Goal: Task Accomplishment & Management: Manage account settings

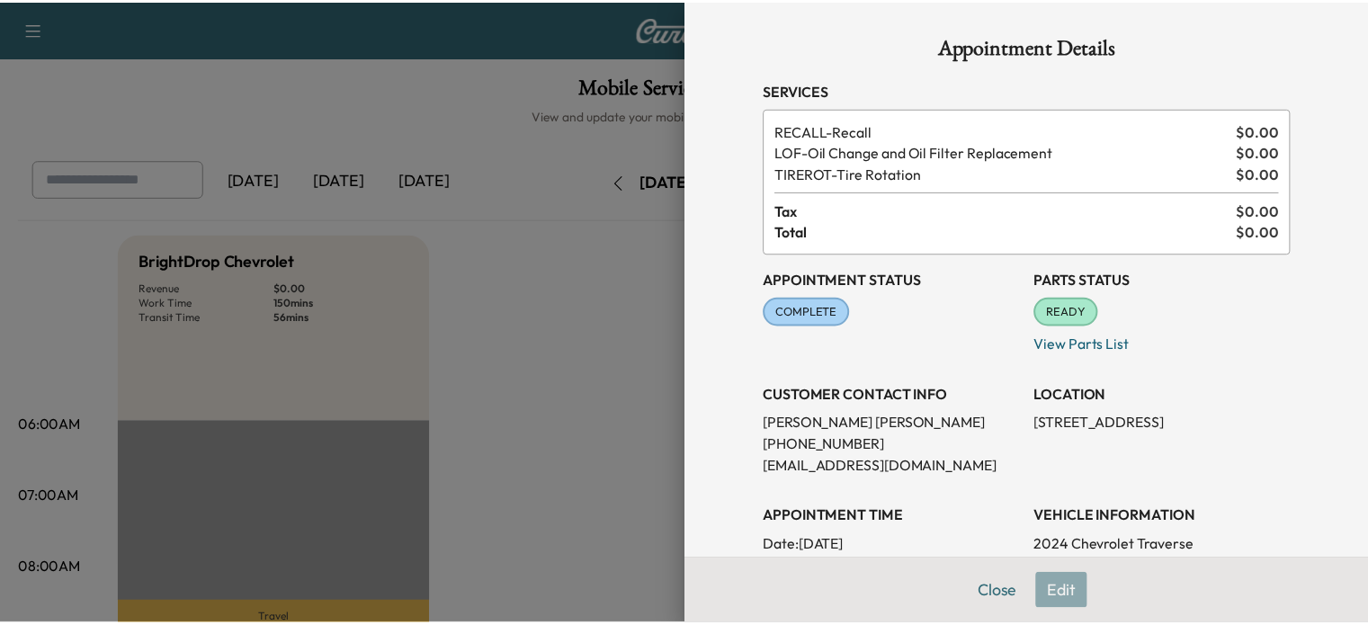
scroll to position [629, 0]
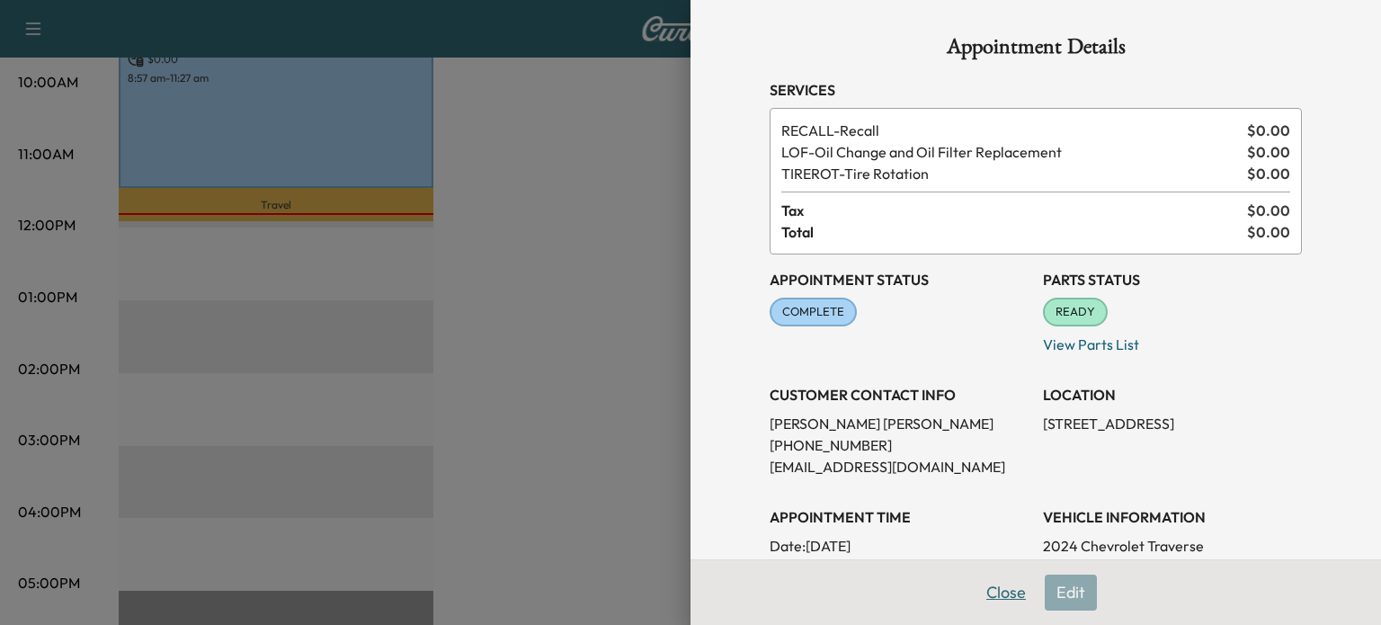
click at [994, 593] on button "Close" at bounding box center [1006, 593] width 63 height 36
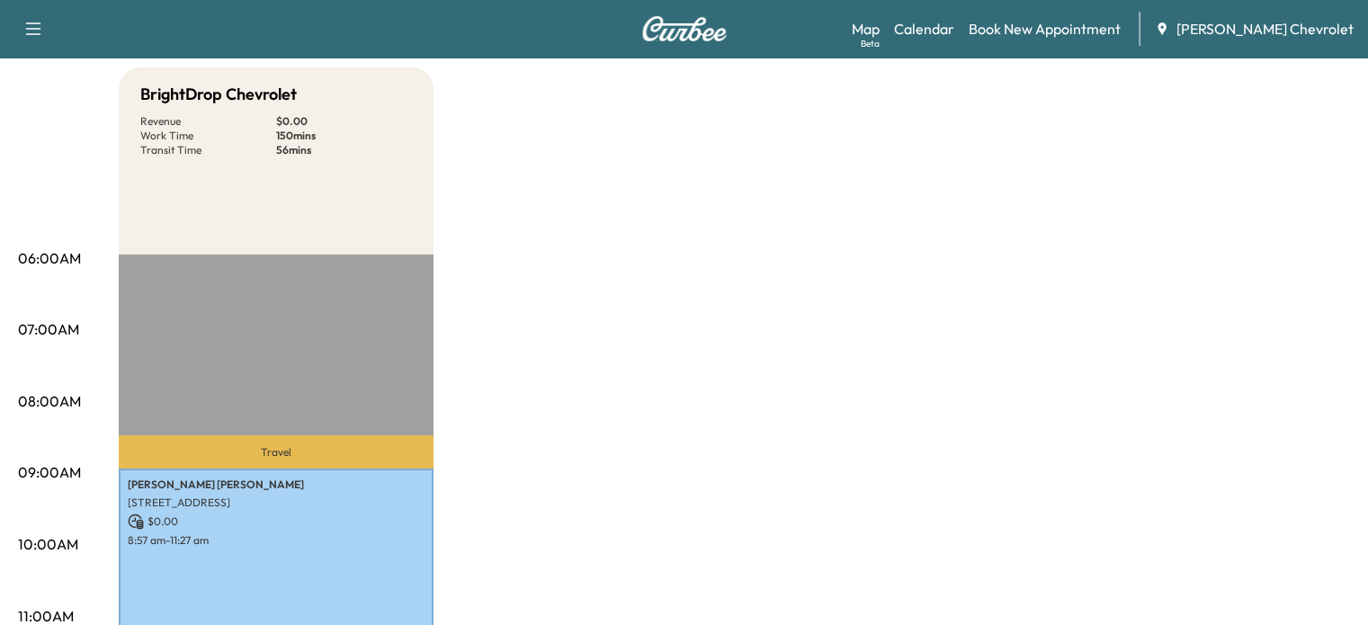
scroll to position [0, 0]
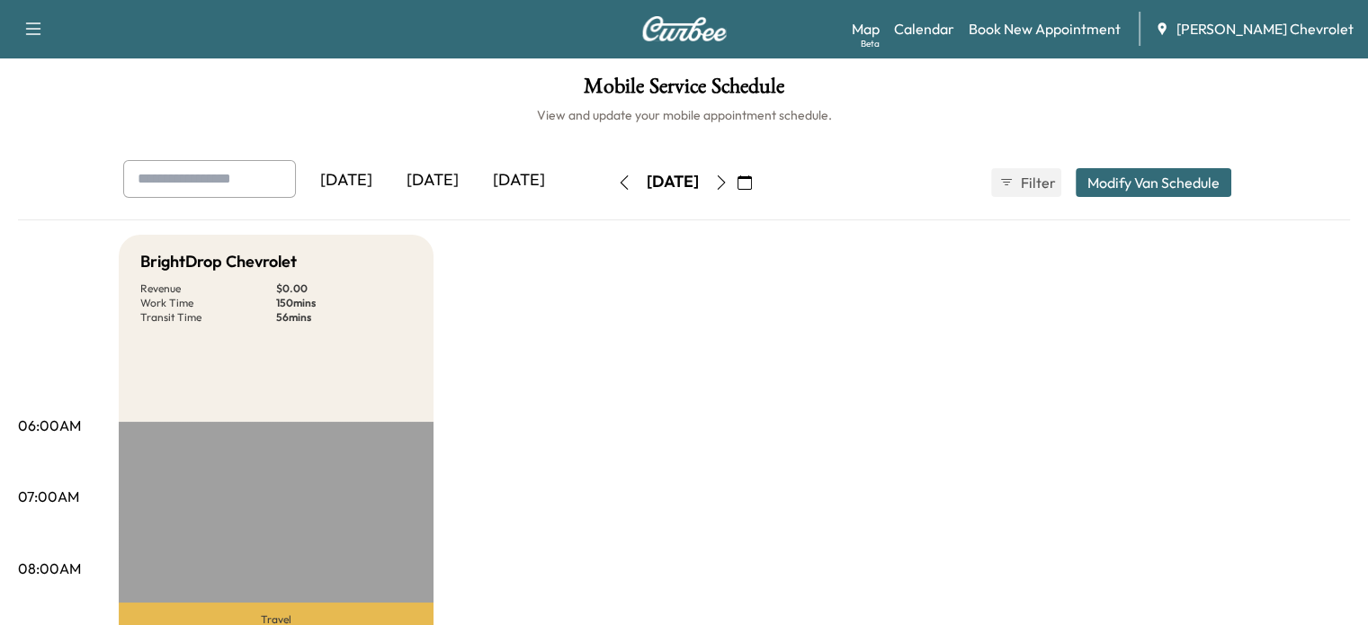
click at [736, 185] on button "button" at bounding box center [721, 182] width 31 height 29
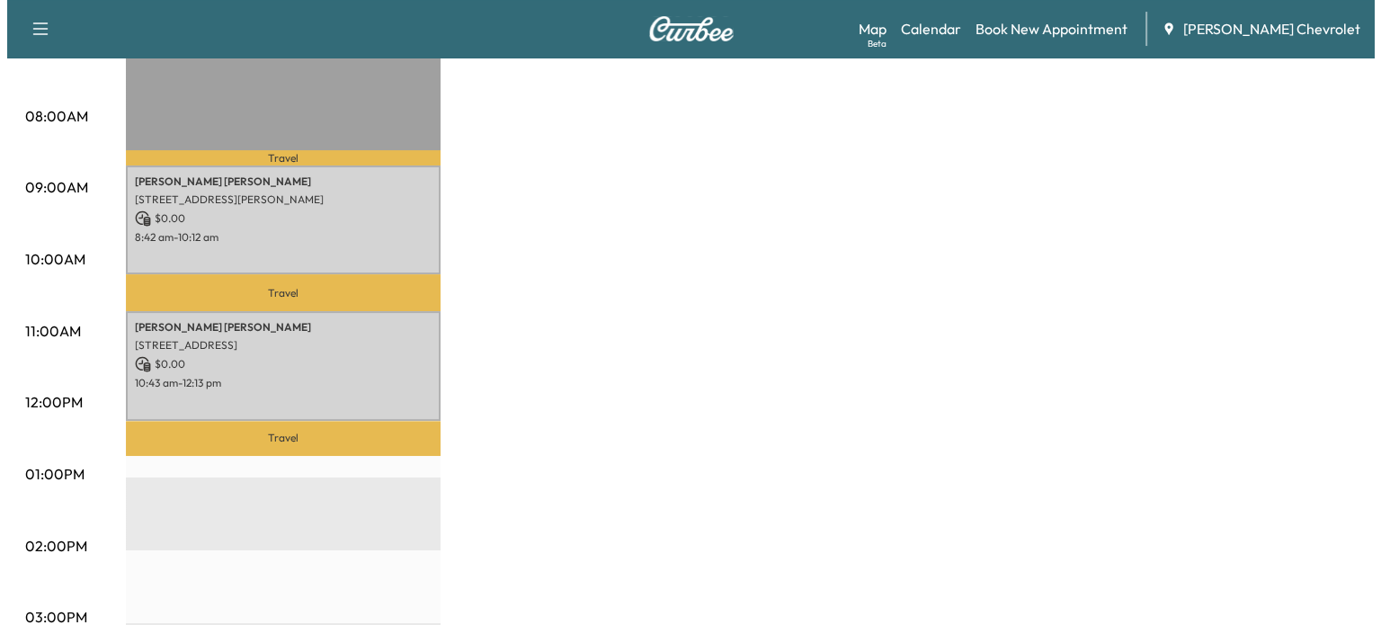
scroll to position [453, 0]
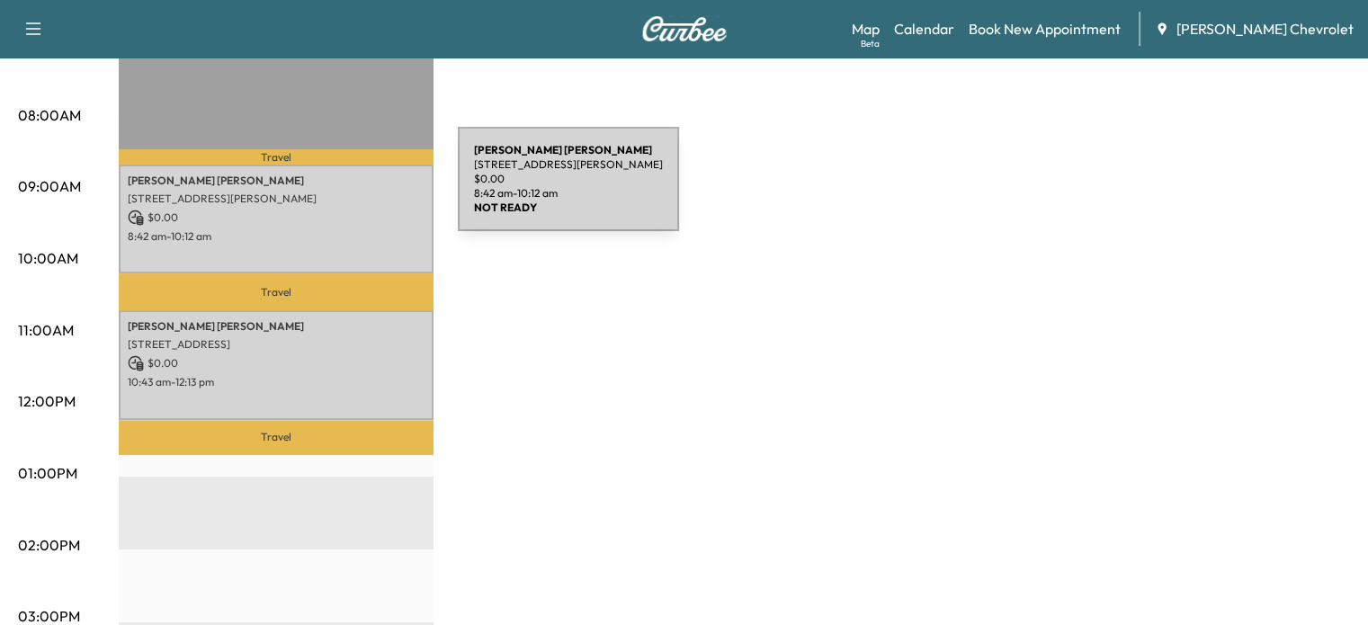
click at [323, 192] on p "[STREET_ADDRESS][PERSON_NAME]" at bounding box center [276, 199] width 297 height 14
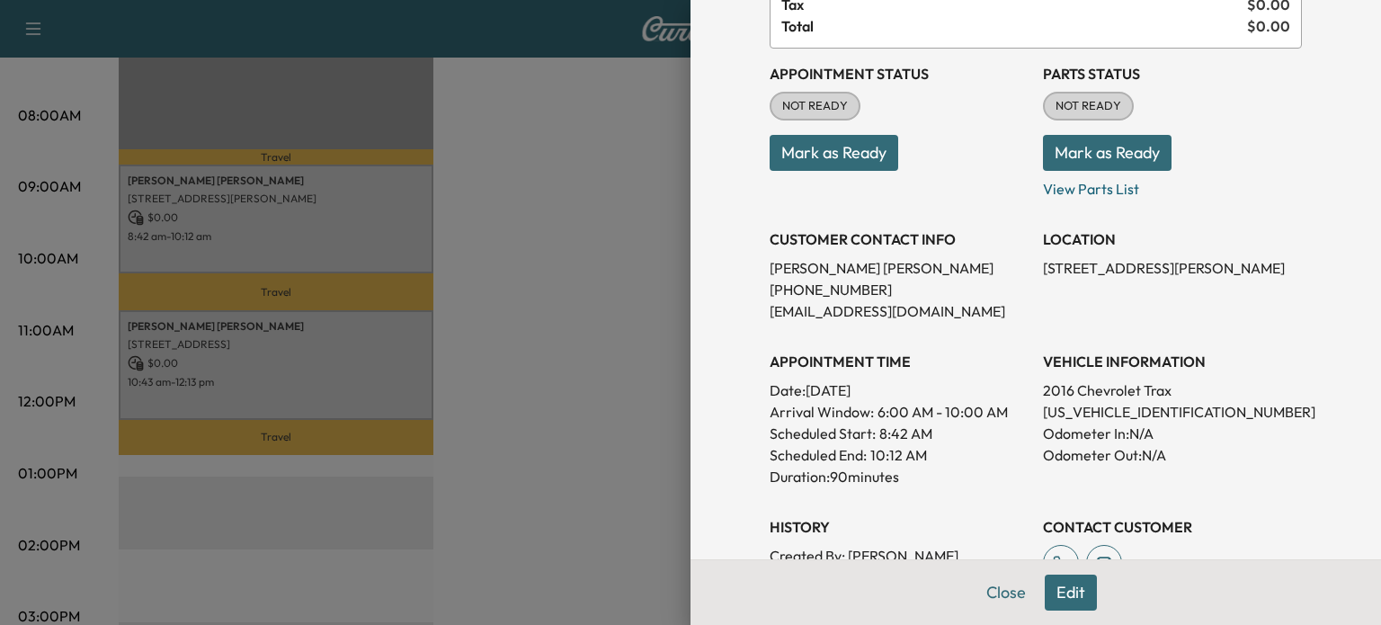
scroll to position [180, 0]
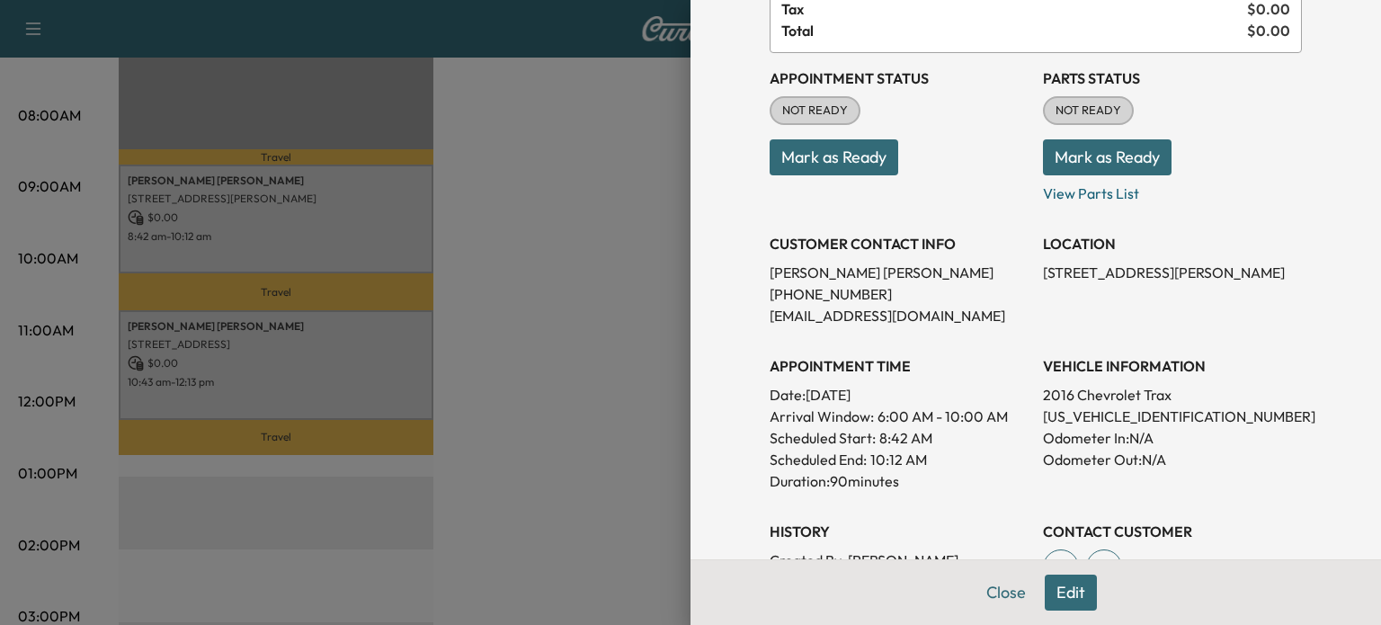
click at [320, 355] on div at bounding box center [690, 312] width 1381 height 625
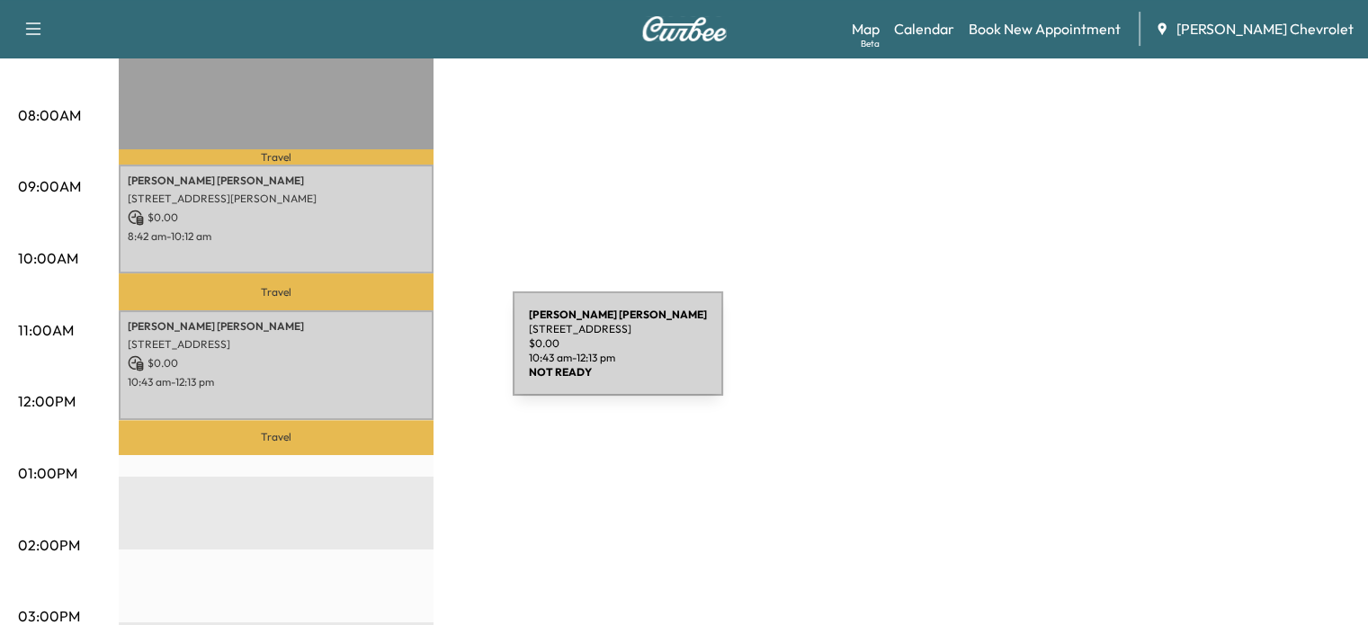
click at [379, 355] on p "$ 0.00" at bounding box center [276, 363] width 297 height 16
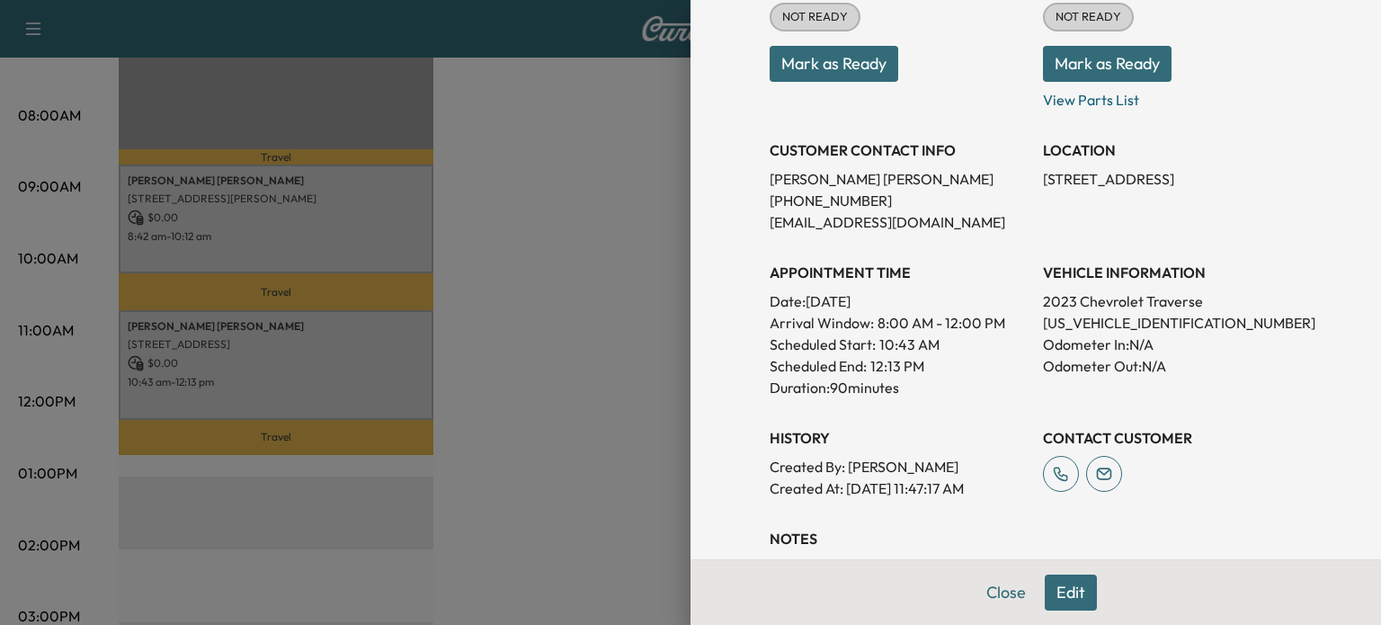
scroll to position [273, 0]
drag, startPoint x: 1176, startPoint y: 326, endPoint x: 1129, endPoint y: 323, distance: 46.8
click at [1129, 323] on p "[US_VEHICLE_IDENTIFICATION_NUMBER]" at bounding box center [1172, 323] width 259 height 22
copy p "310790"
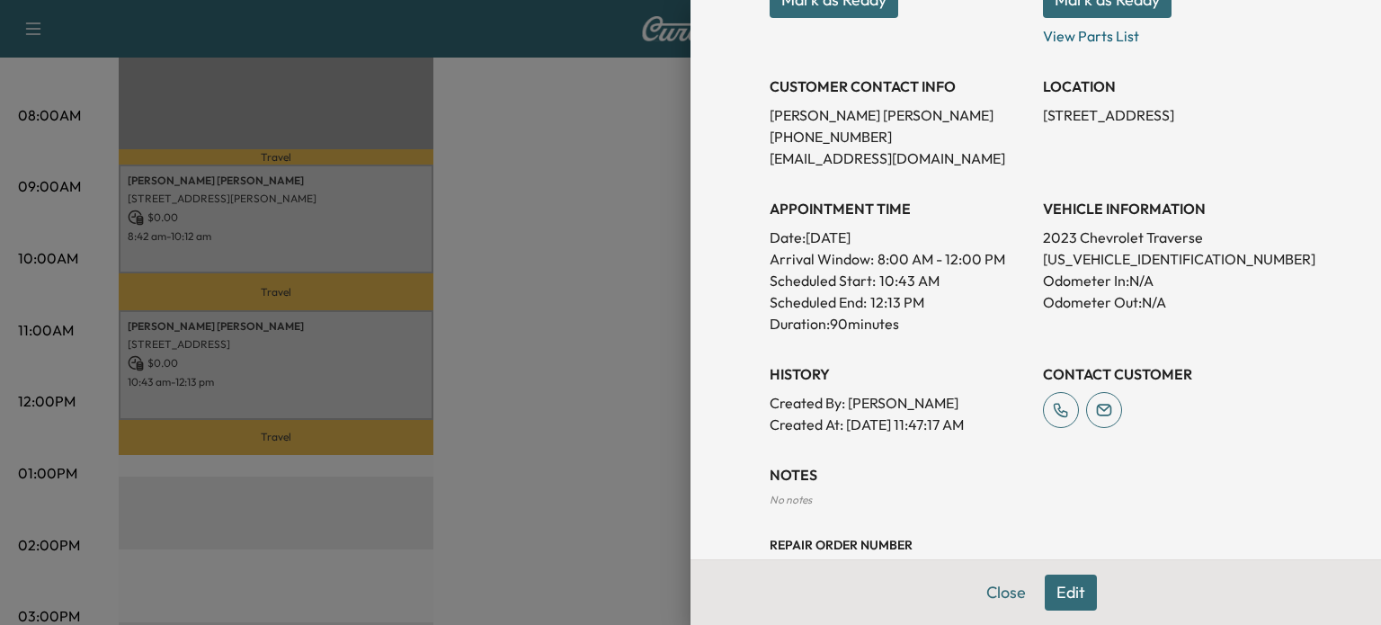
scroll to position [392, 0]
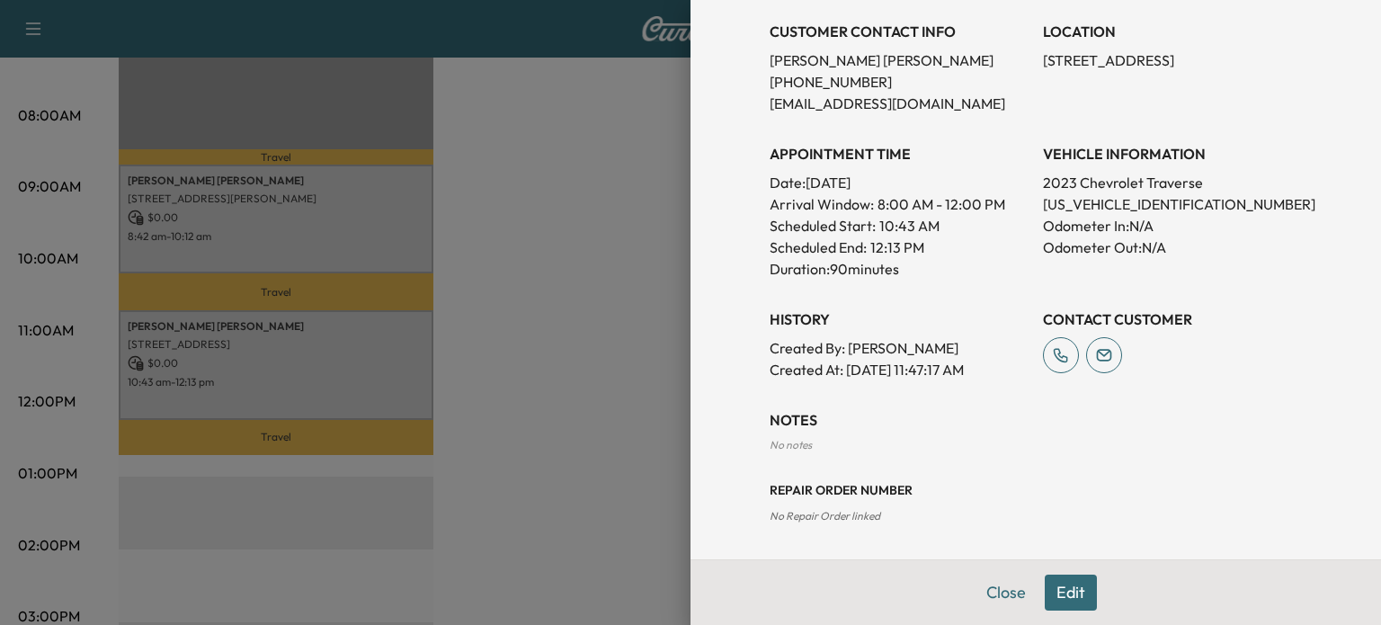
click at [1045, 589] on button "Edit" at bounding box center [1071, 593] width 52 height 36
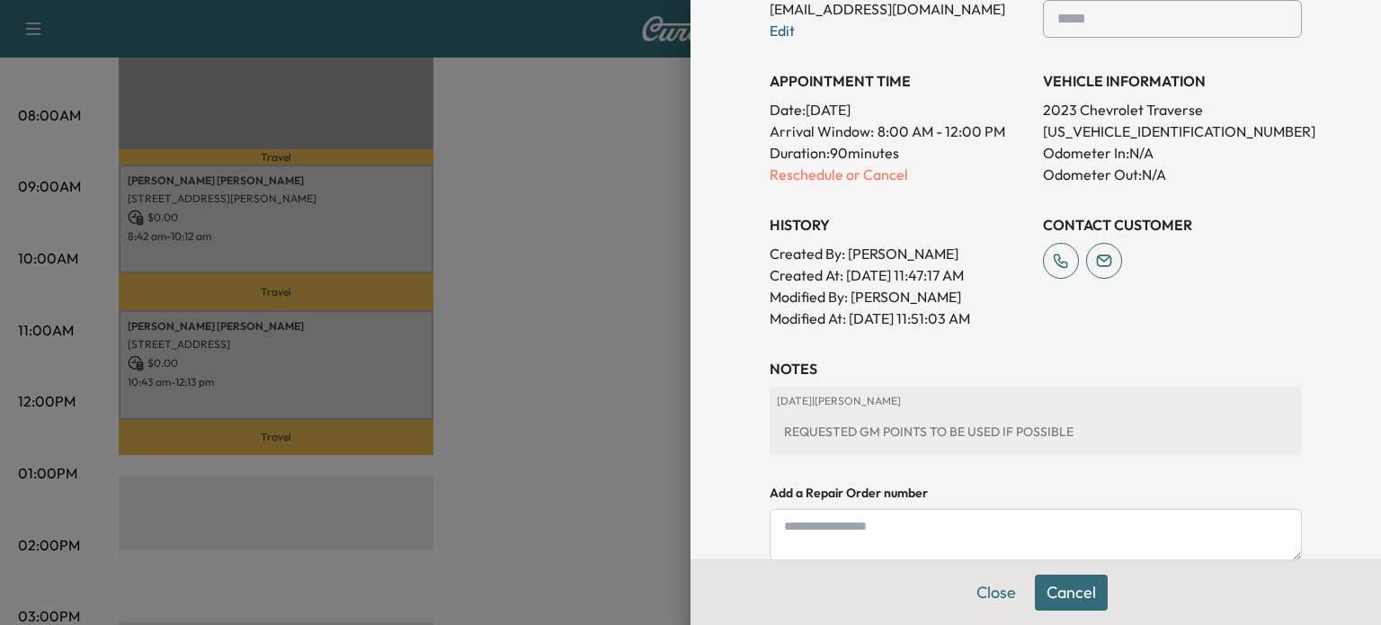
scroll to position [532, 0]
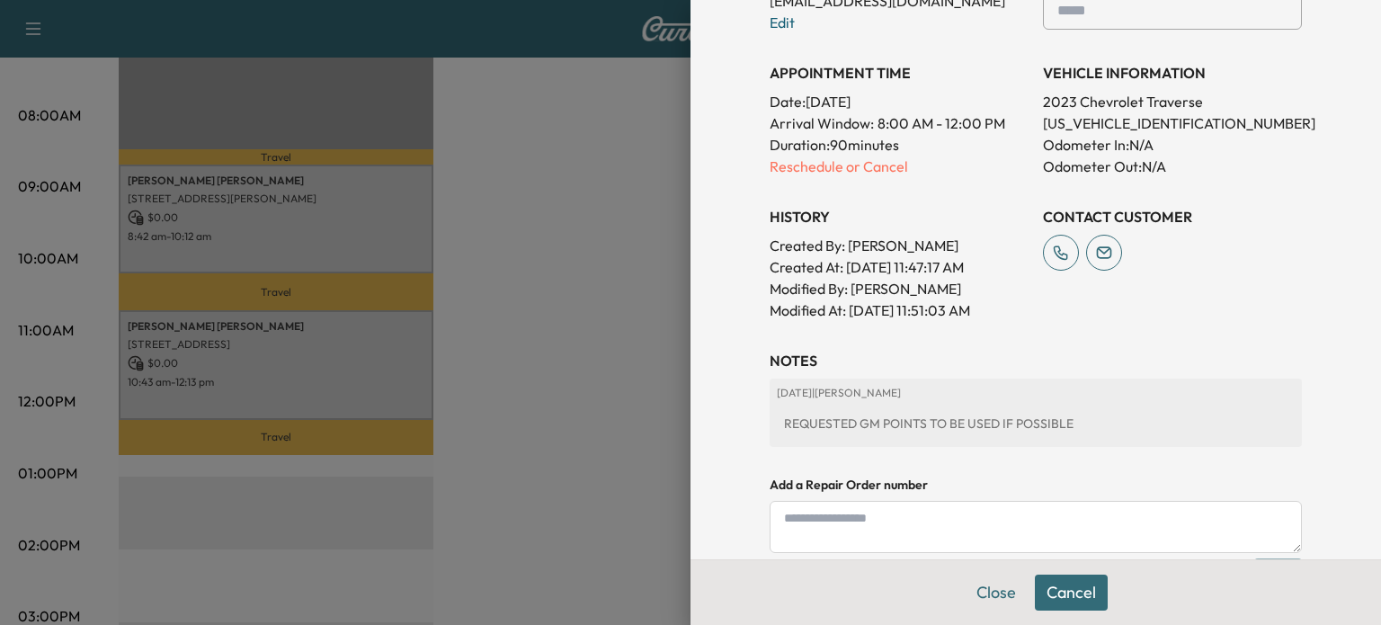
click at [991, 501] on textarea at bounding box center [1036, 527] width 532 height 52
paste textarea "*******"
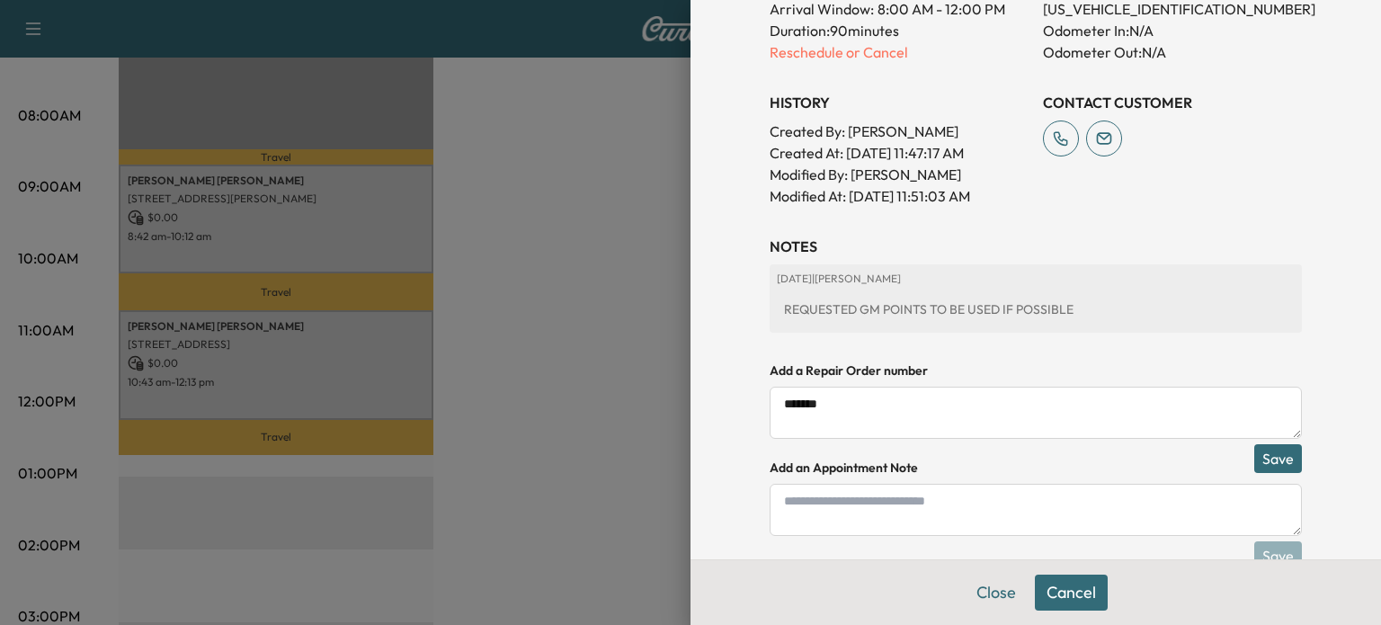
scroll to position [647, 0]
type textarea "*******"
click at [1271, 452] on button "Save" at bounding box center [1278, 457] width 48 height 29
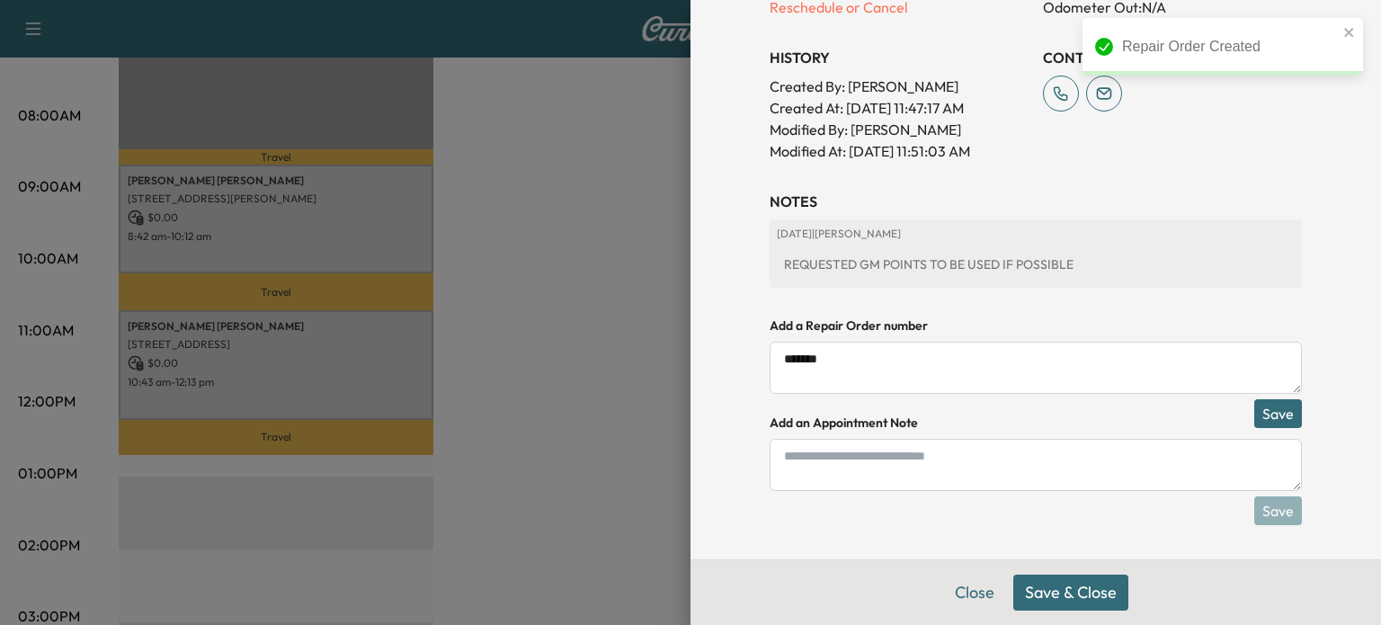
click at [1076, 584] on button "Save & Close" at bounding box center [1070, 593] width 115 height 36
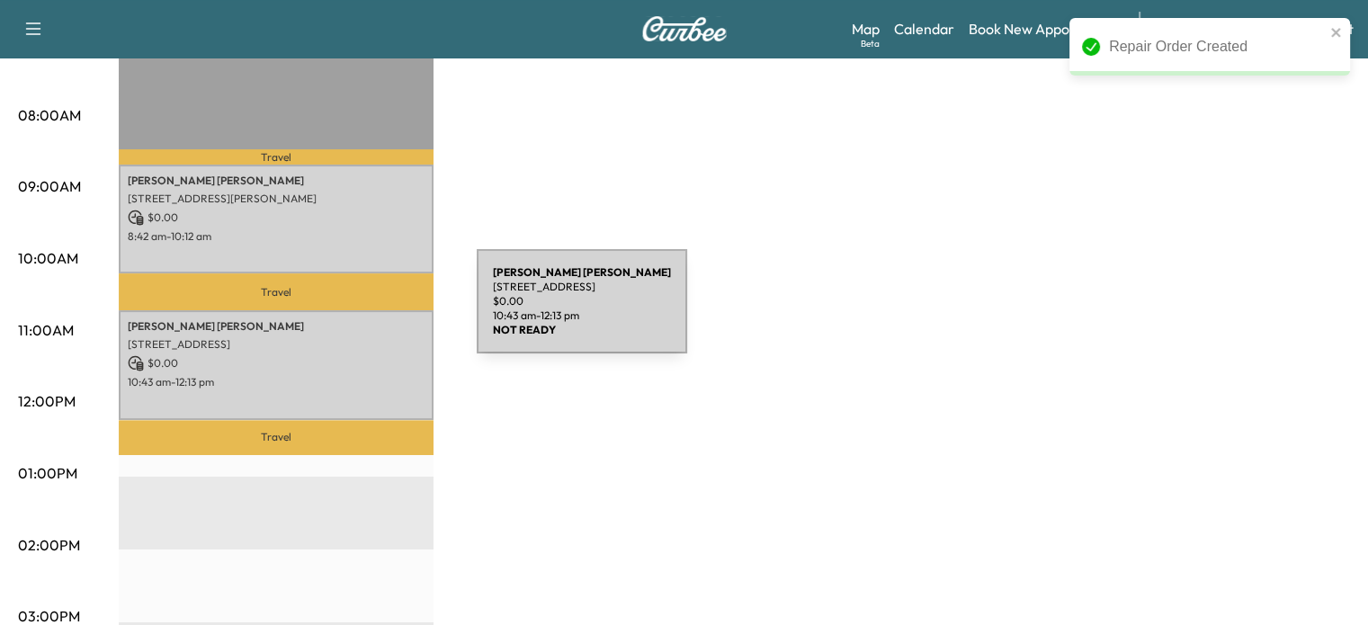
click at [343, 355] on p "$ 0.00" at bounding box center [276, 363] width 297 height 16
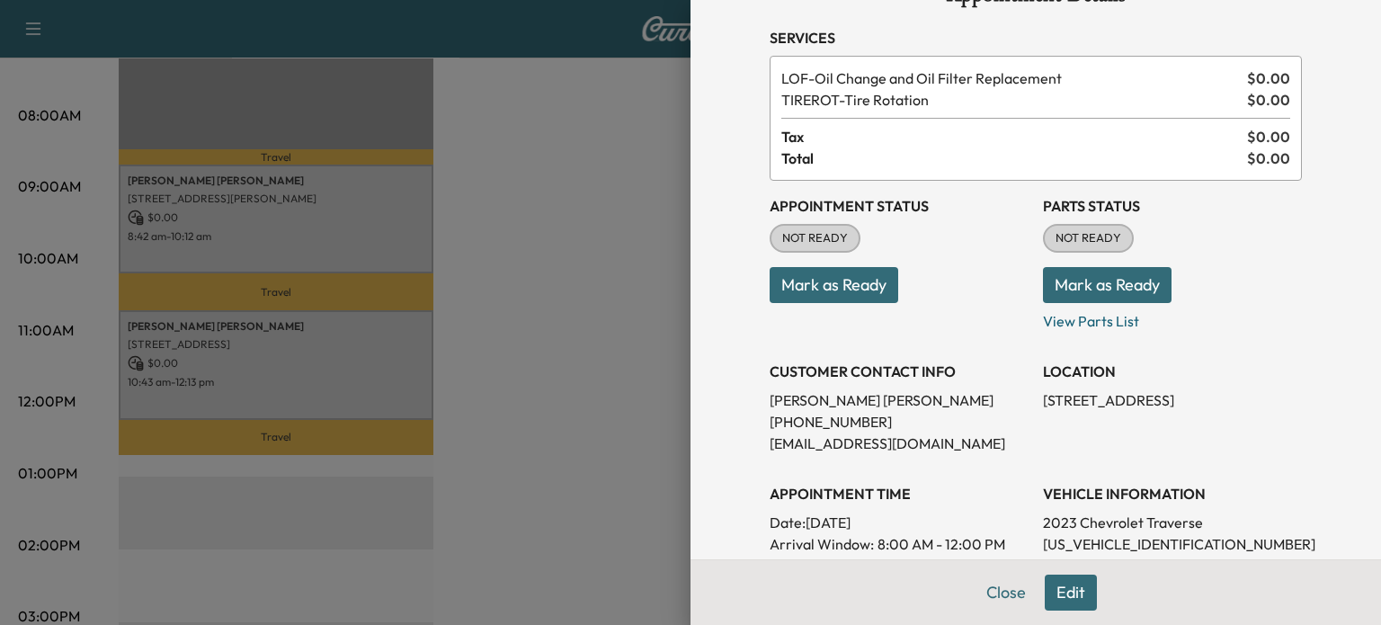
scroll to position [0, 0]
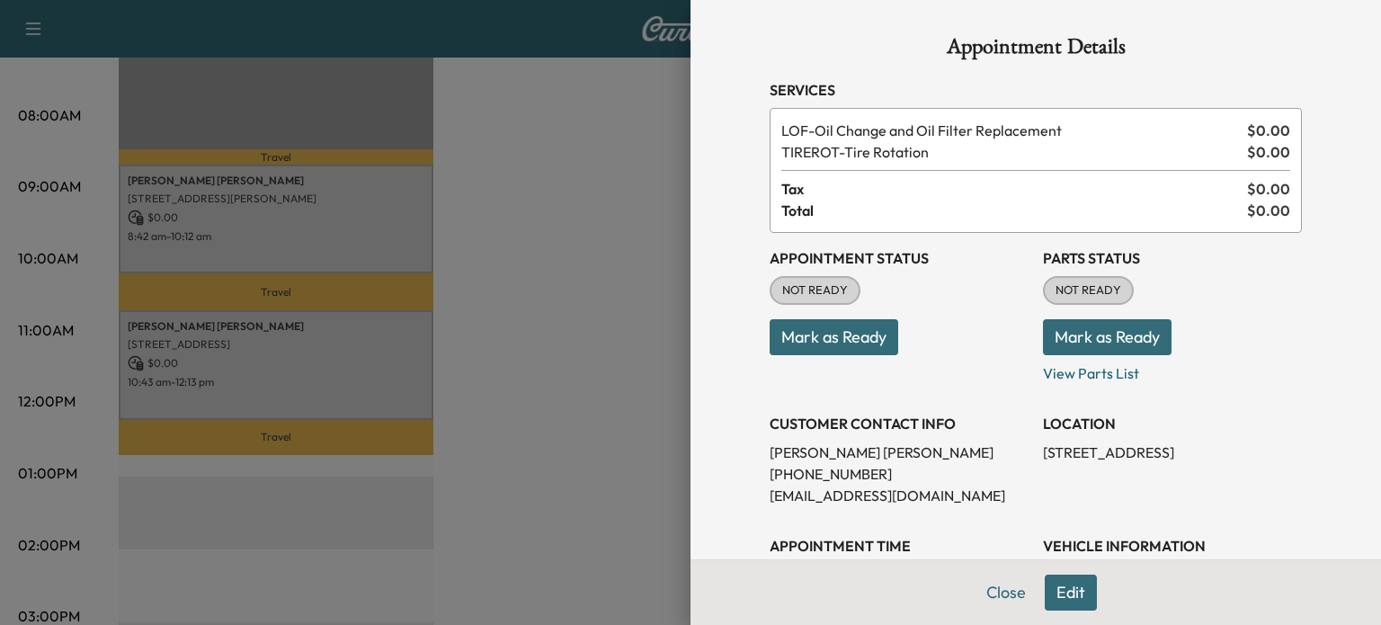
click at [327, 198] on div at bounding box center [690, 312] width 1381 height 625
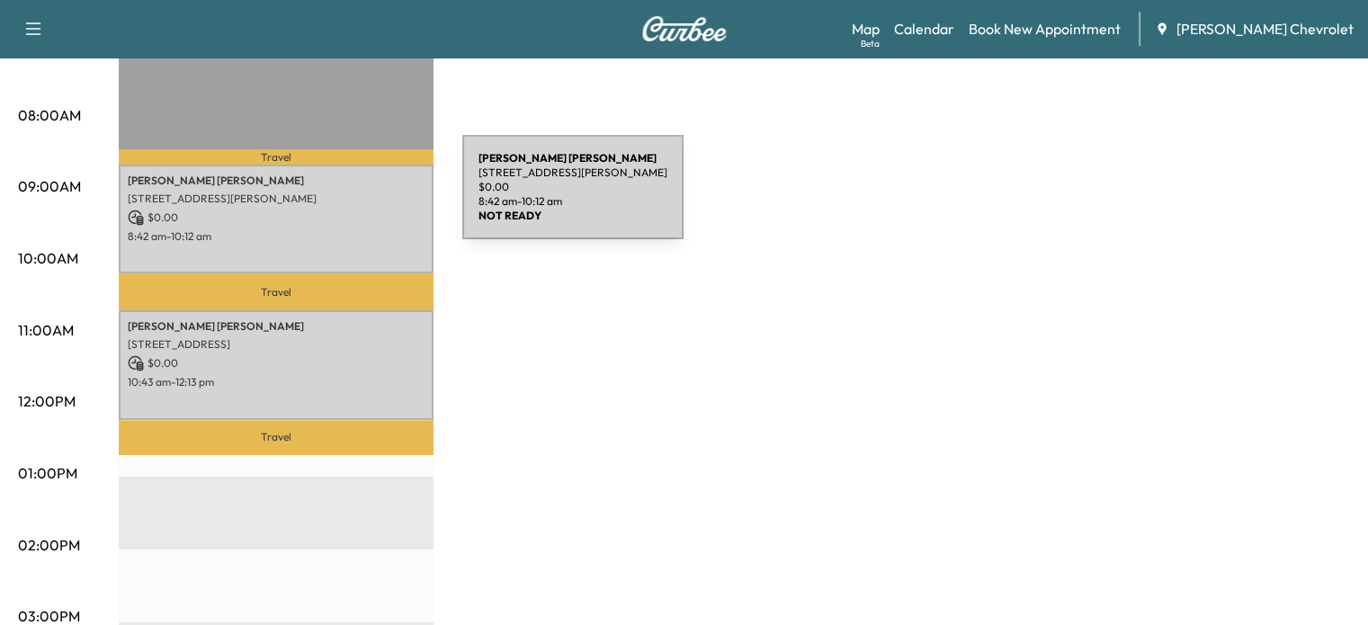
click at [327, 198] on p "[STREET_ADDRESS][PERSON_NAME]" at bounding box center [276, 199] width 297 height 14
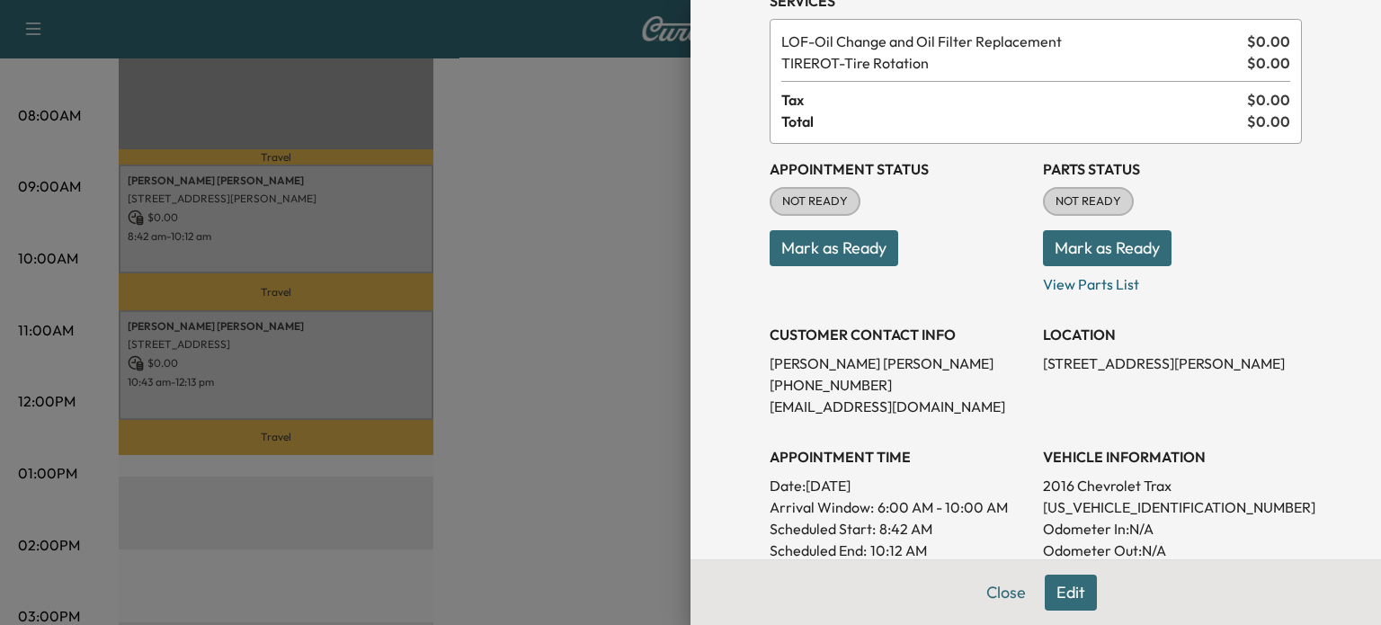
scroll to position [88, 0]
click at [327, 324] on div at bounding box center [690, 312] width 1381 height 625
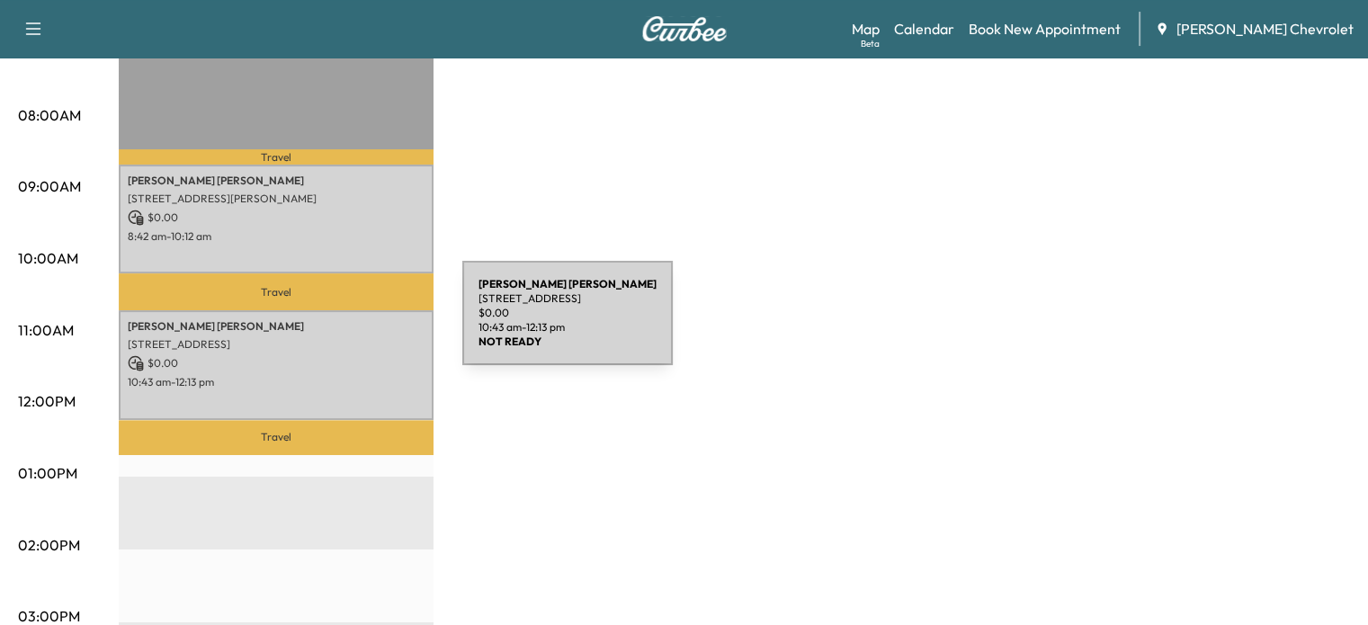
click at [327, 324] on p "[PERSON_NAME]" at bounding box center [276, 326] width 297 height 14
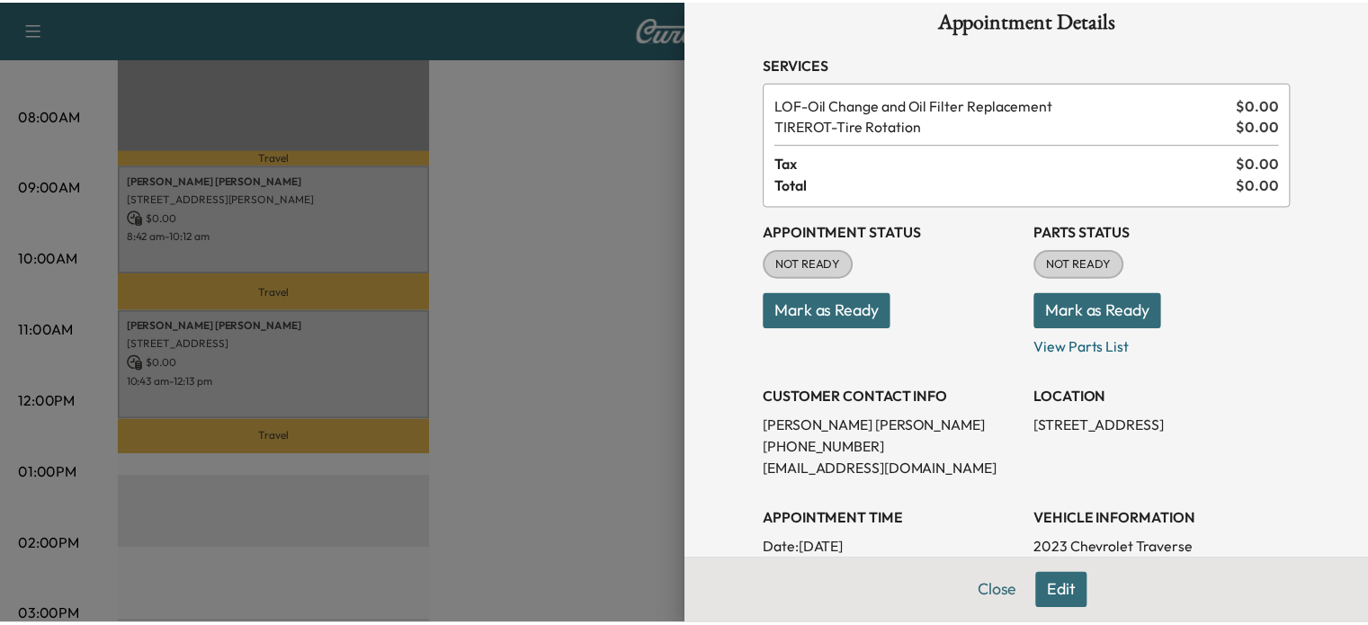
scroll to position [0, 0]
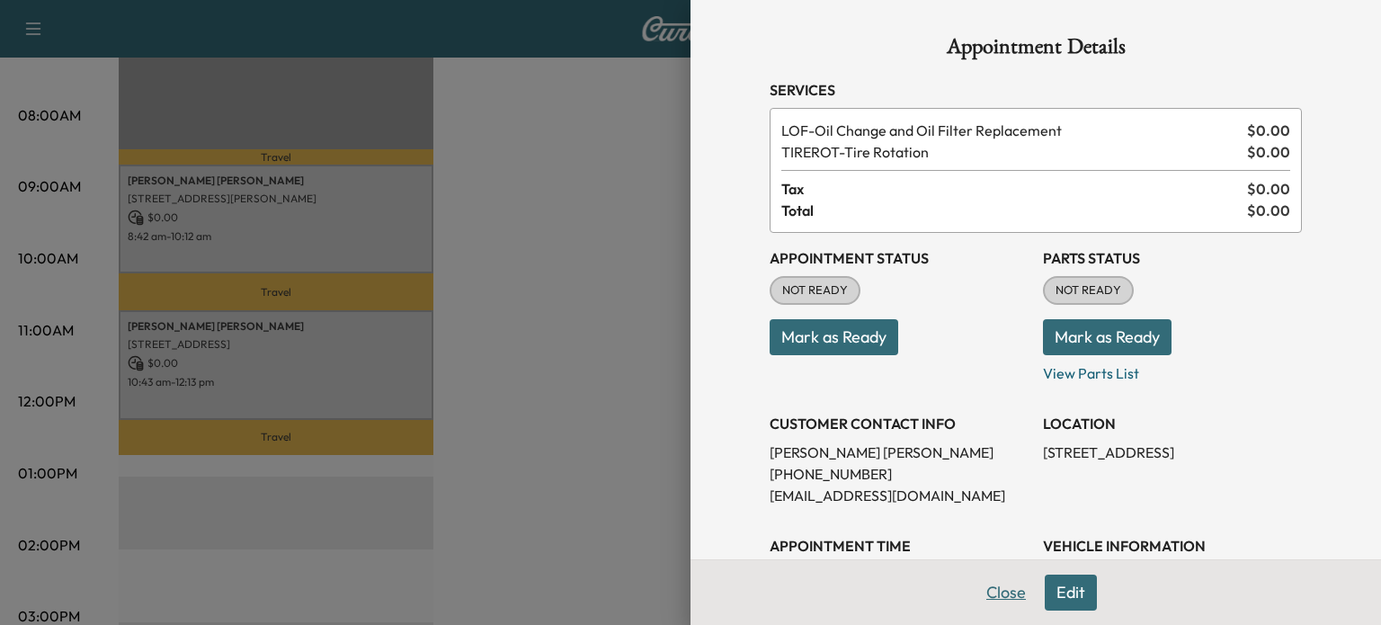
click at [988, 598] on button "Close" at bounding box center [1006, 593] width 63 height 36
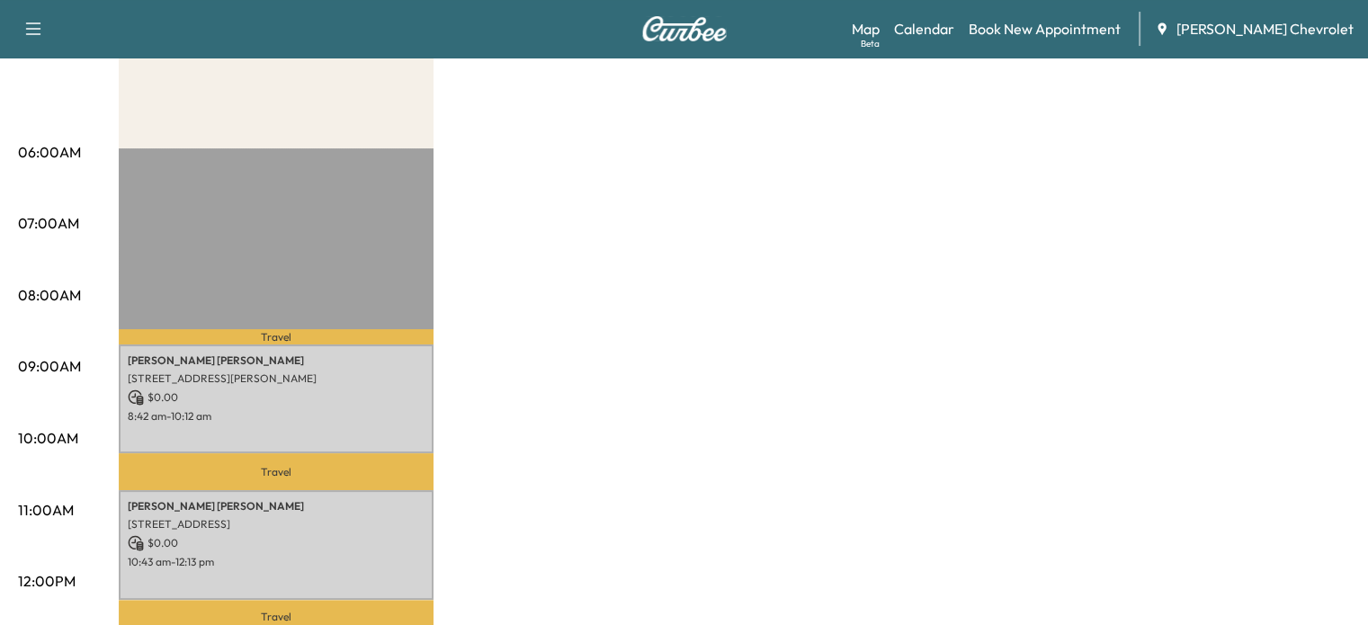
click at [601, 362] on div "BrightDrop Chevrolet Revenue $ 0.00 Work Time 180 mins Transit Time 74 mins Tra…" at bounding box center [734, 635] width 1231 height 1349
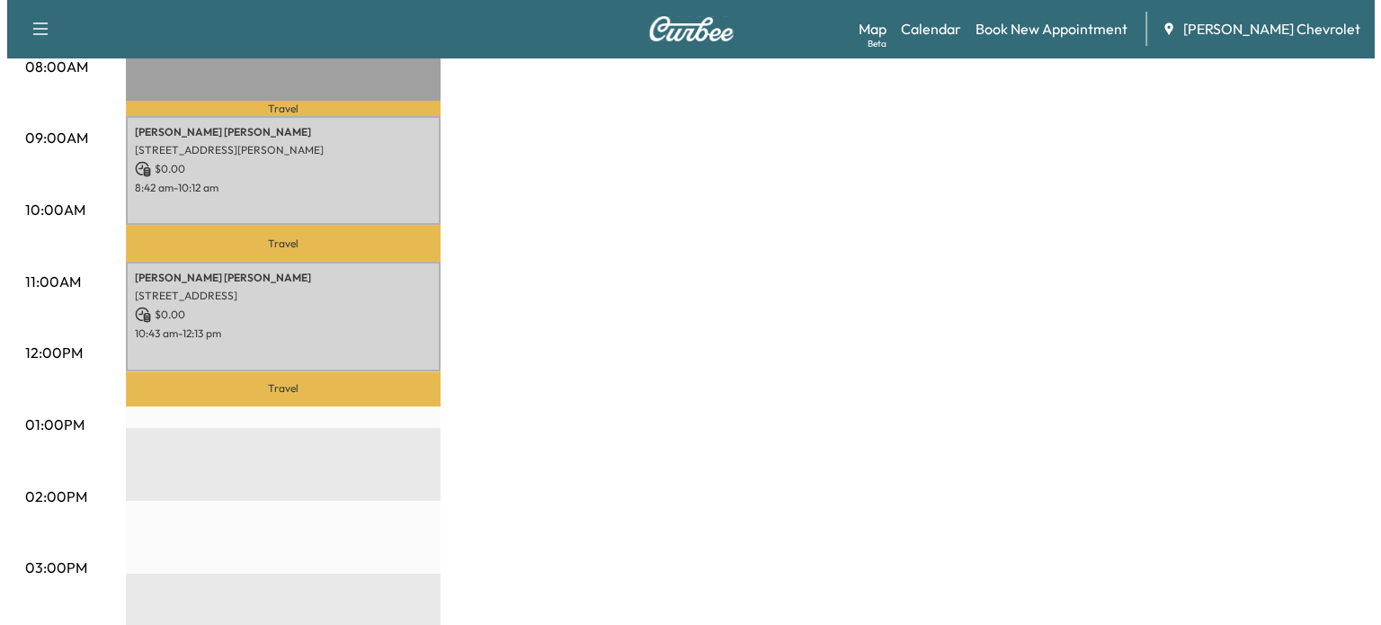
scroll to position [500, 0]
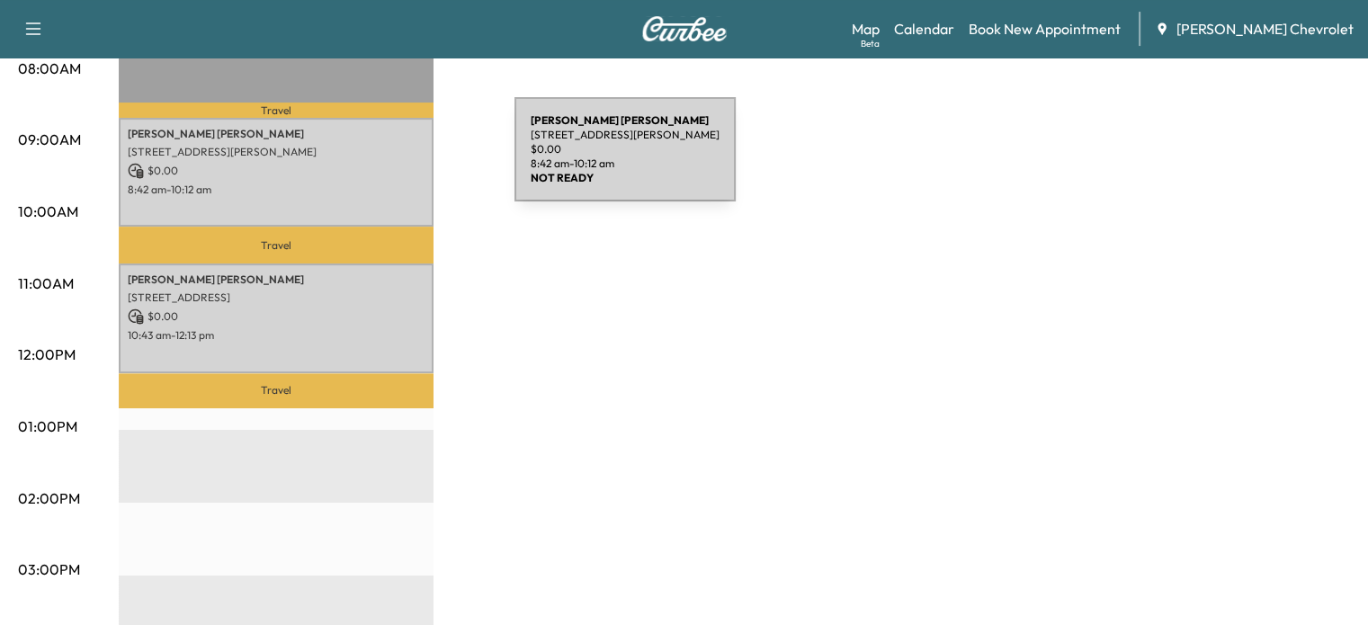
click at [379, 163] on p "$ 0.00" at bounding box center [276, 171] width 297 height 16
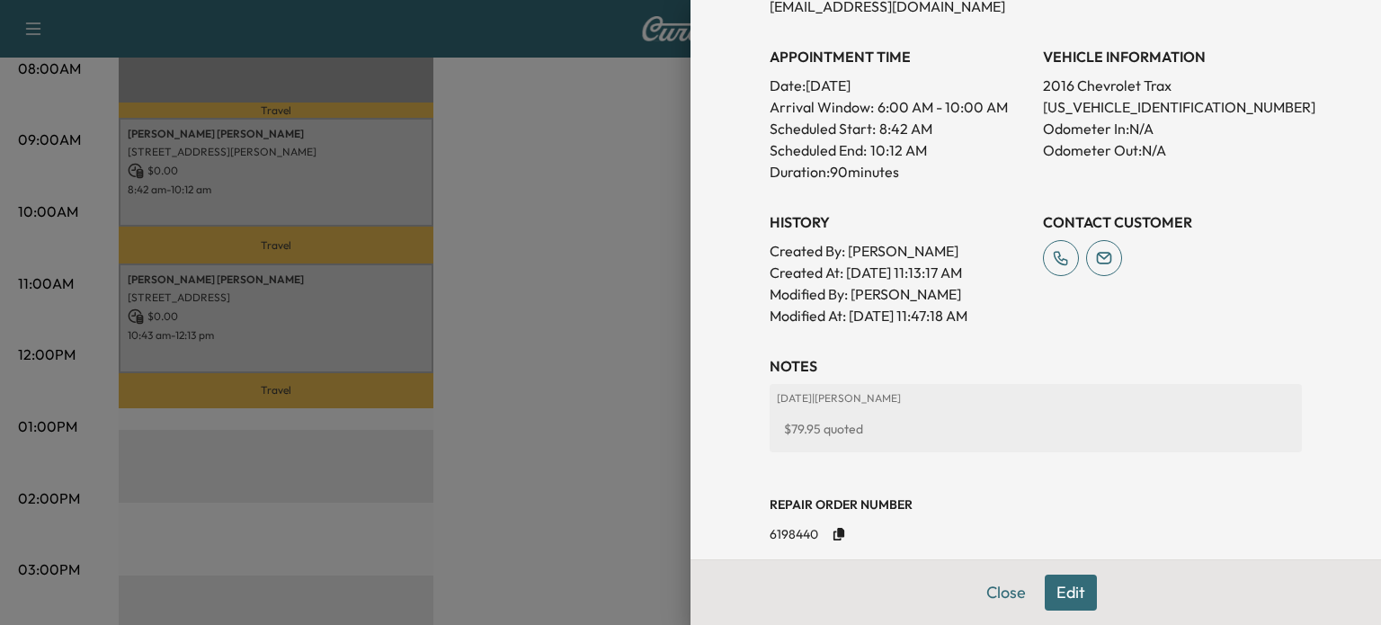
scroll to position [513, 0]
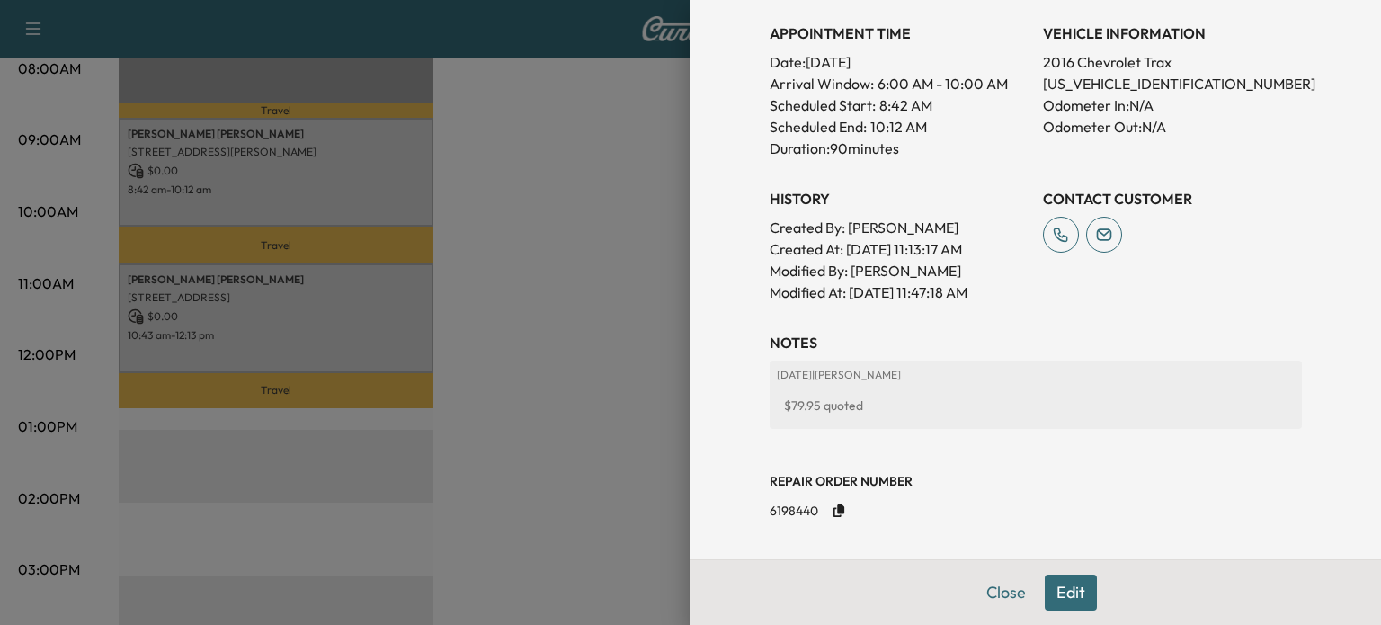
click at [580, 337] on div at bounding box center [690, 312] width 1381 height 625
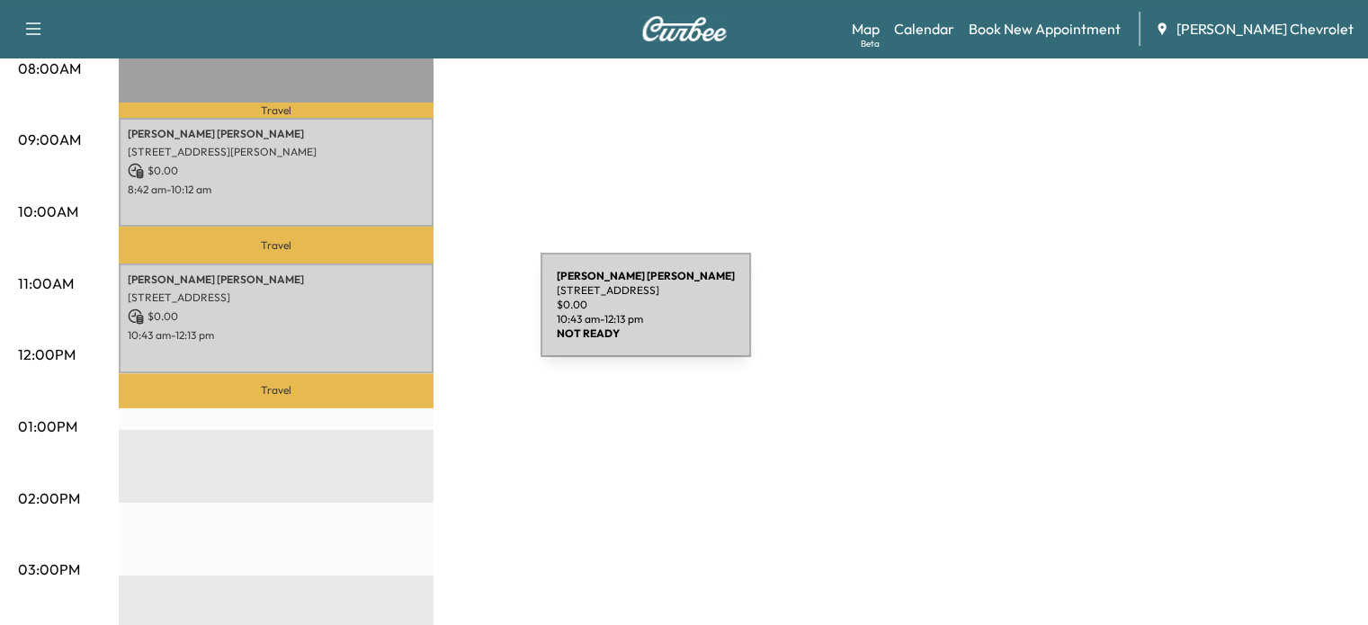
click at [390, 313] on p "$ 0.00" at bounding box center [276, 316] width 297 height 16
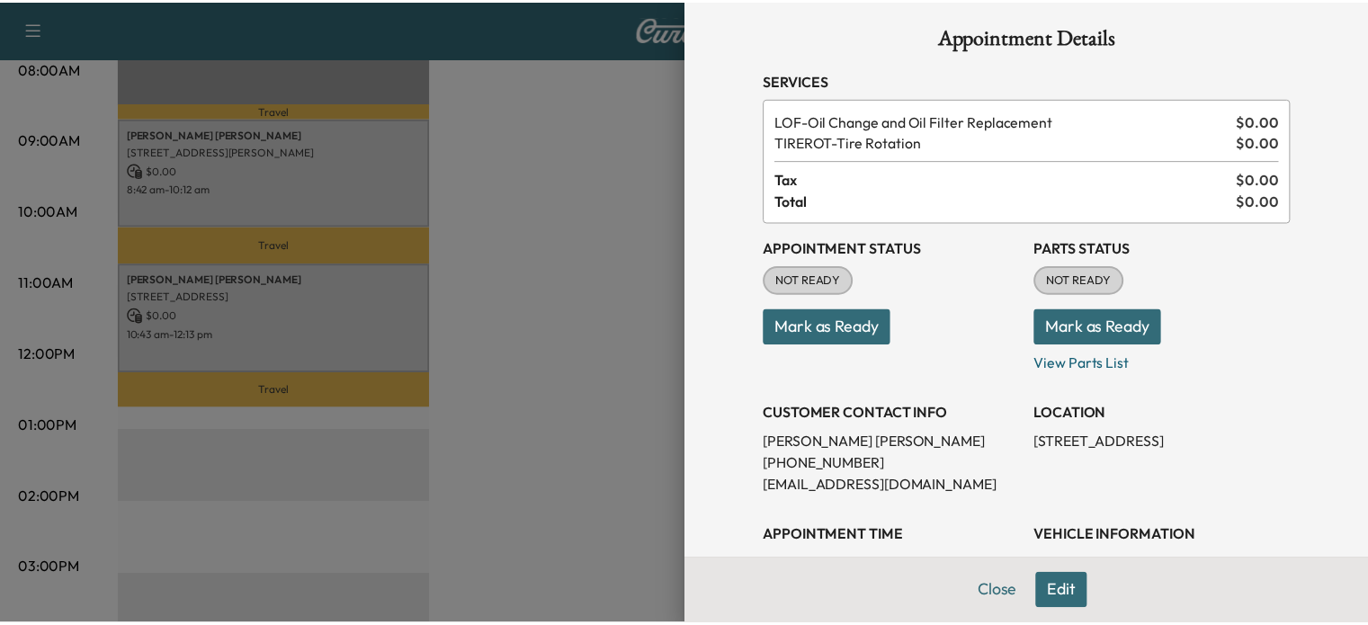
scroll to position [0, 0]
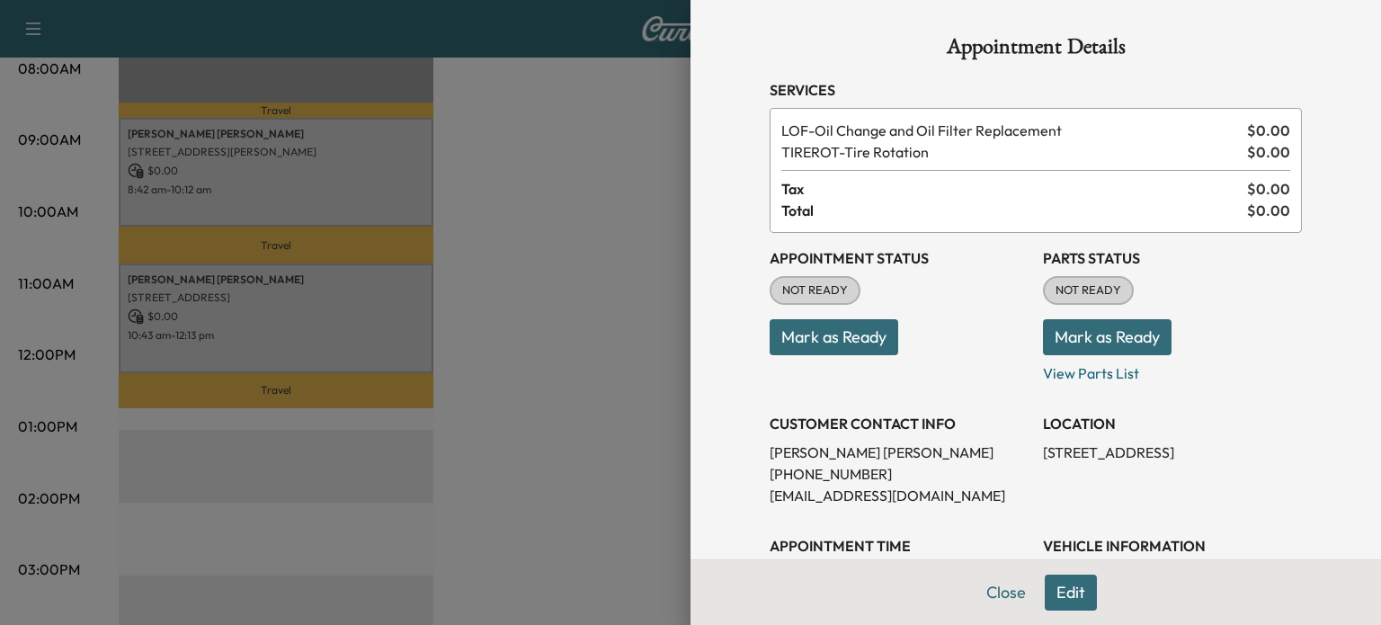
click at [630, 292] on div at bounding box center [690, 312] width 1381 height 625
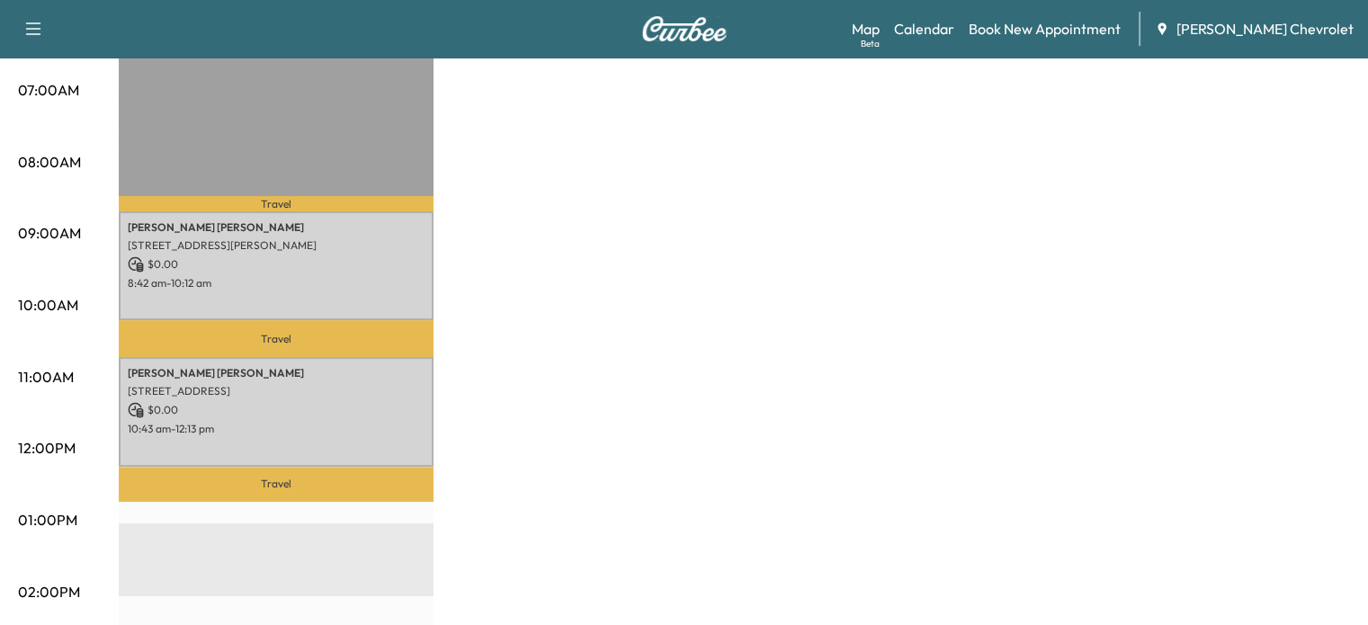
scroll to position [408, 0]
